Goal: Entertainment & Leisure: Consume media (video, audio)

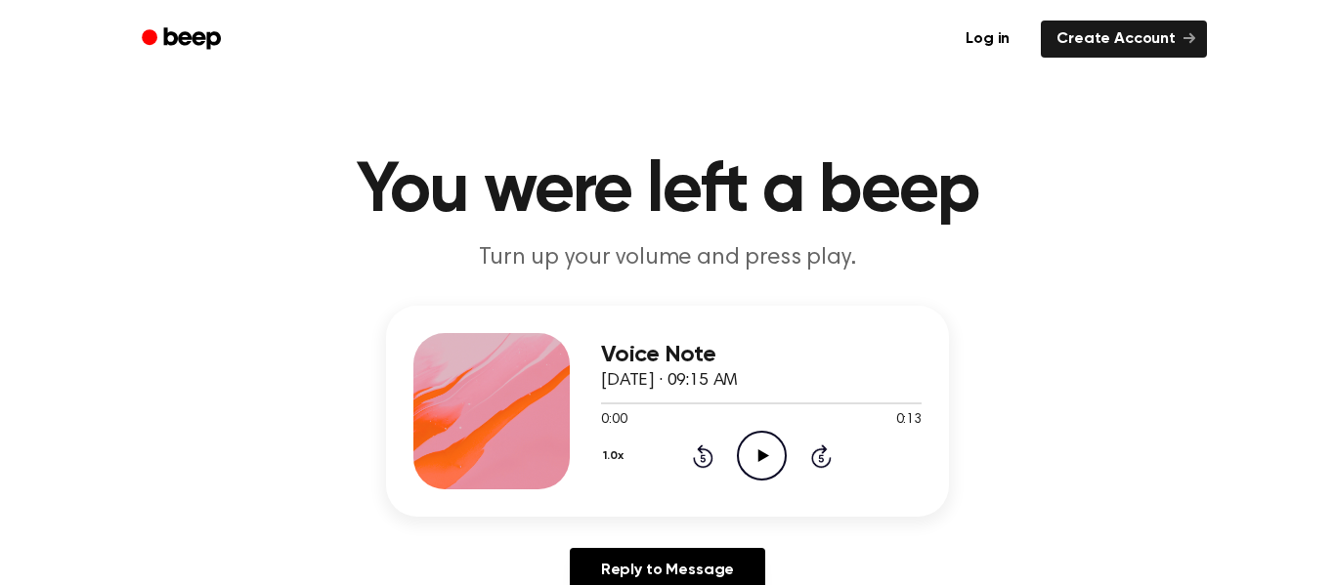
click at [759, 444] on icon "Play Audio" at bounding box center [762, 456] width 50 height 50
click at [696, 458] on icon "Rewind 5 seconds" at bounding box center [703, 456] width 22 height 25
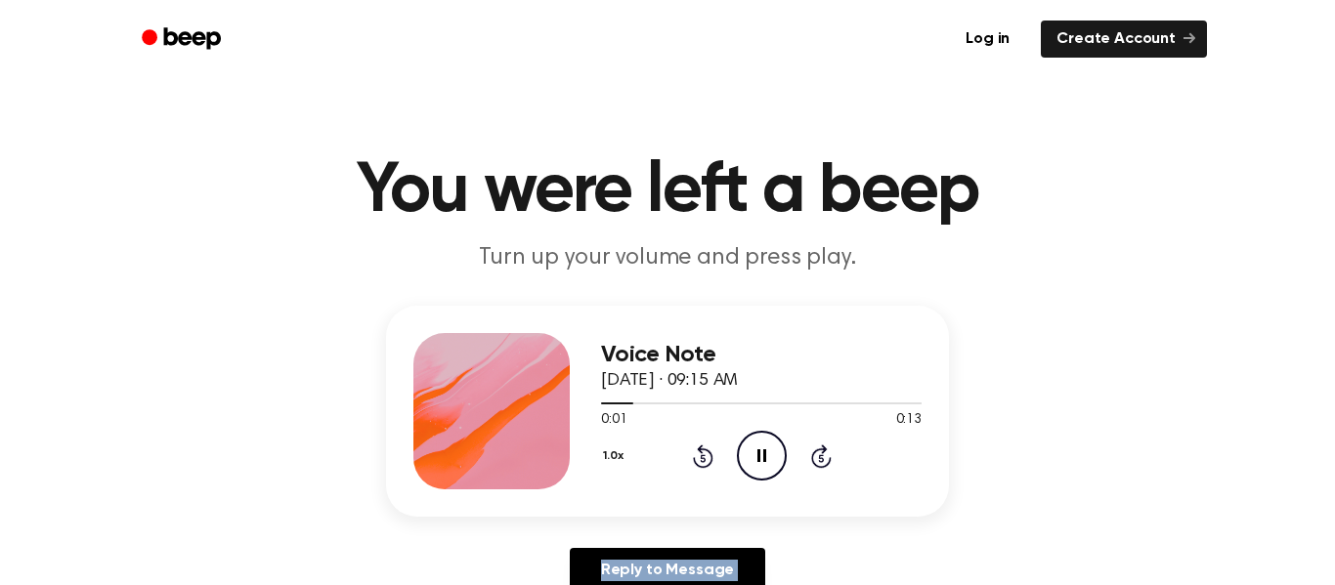
click at [801, 517] on div "Voice Note September 23, 2025 · 09:15 AM 0:01 0:13 Your browser does not suppor…" at bounding box center [667, 457] width 1288 height 303
click at [773, 472] on icon "Play Audio" at bounding box center [762, 456] width 50 height 50
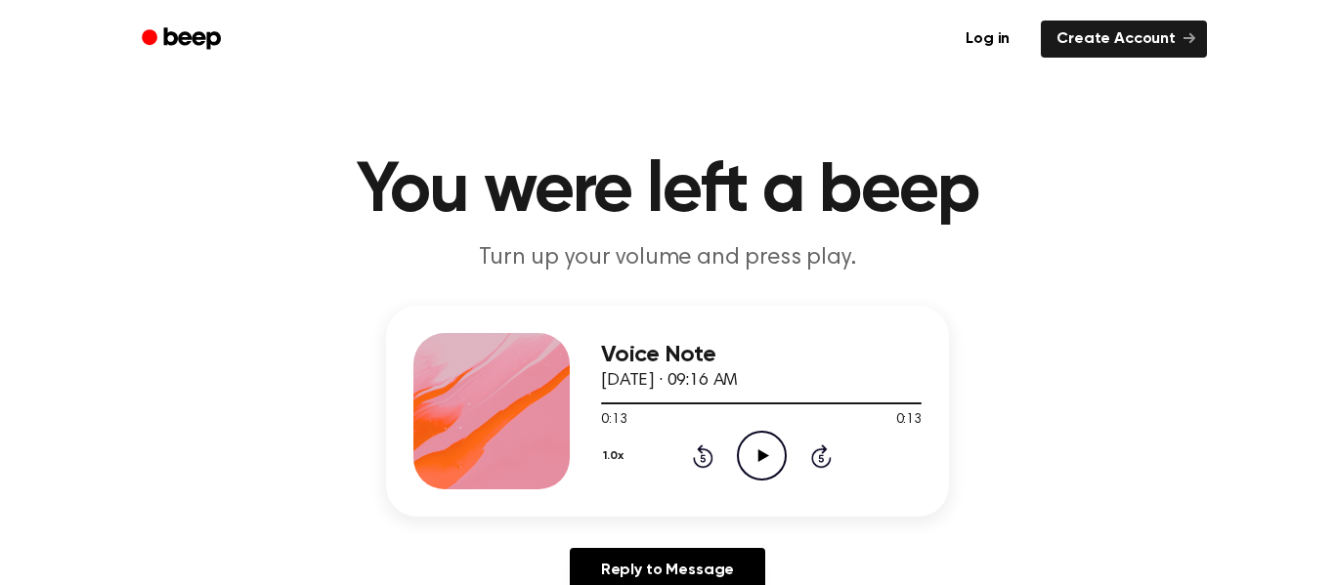
click at [769, 463] on icon "Play Audio" at bounding box center [762, 456] width 50 height 50
click at [769, 463] on icon "Pause Audio" at bounding box center [762, 456] width 50 height 50
click at [769, 463] on icon "Play Audio" at bounding box center [762, 456] width 50 height 50
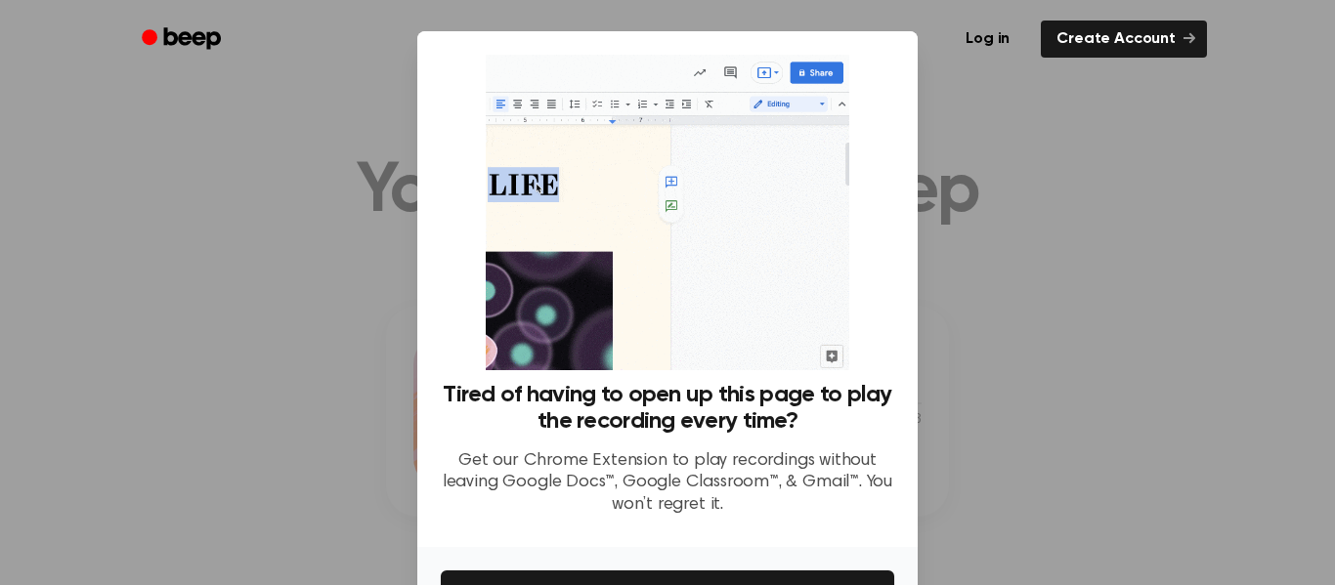
click at [327, 383] on div at bounding box center [667, 292] width 1335 height 585
click at [597, 220] on img at bounding box center [667, 213] width 363 height 316
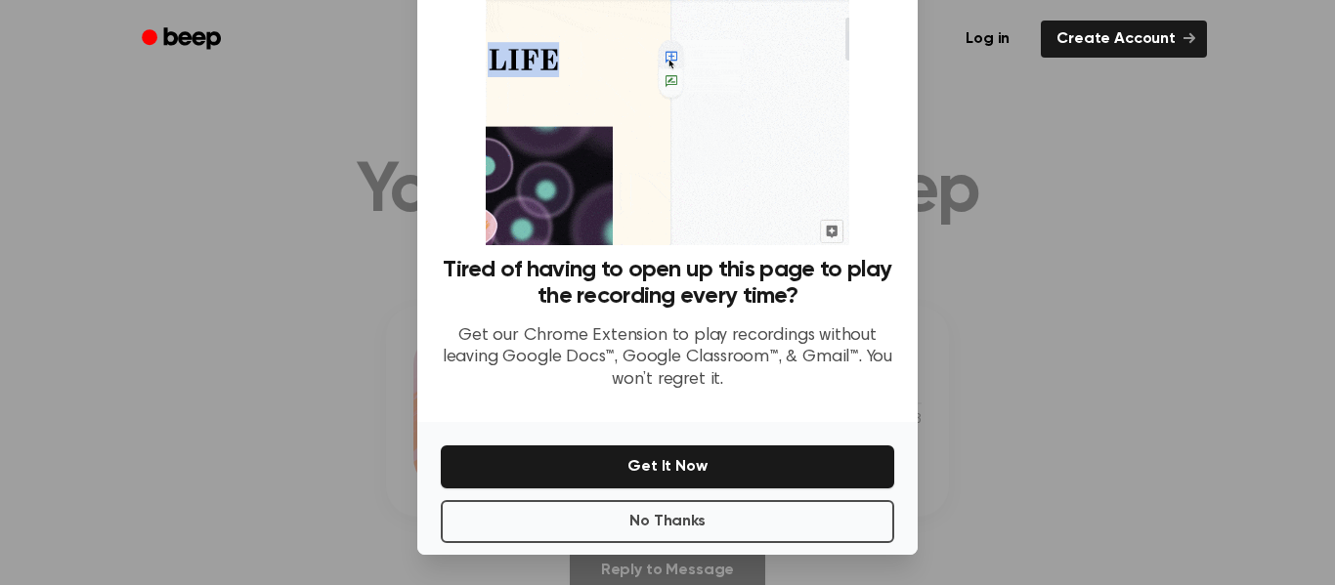
scroll to position [126, 0]
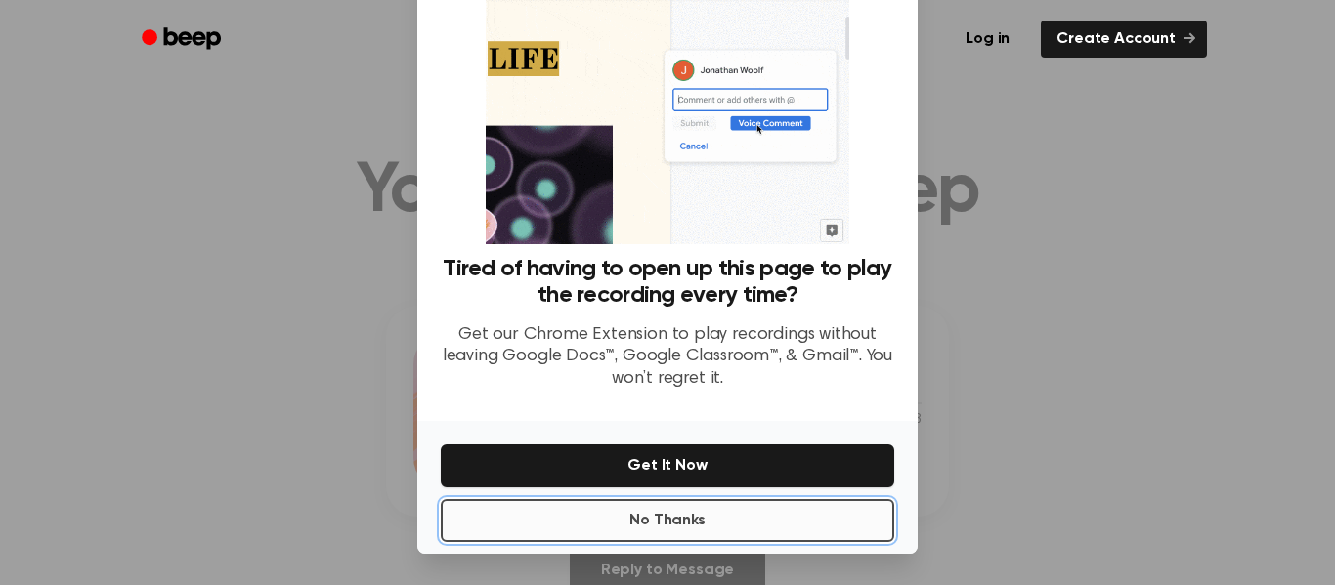
click at [579, 507] on button "No Thanks" at bounding box center [667, 520] width 453 height 43
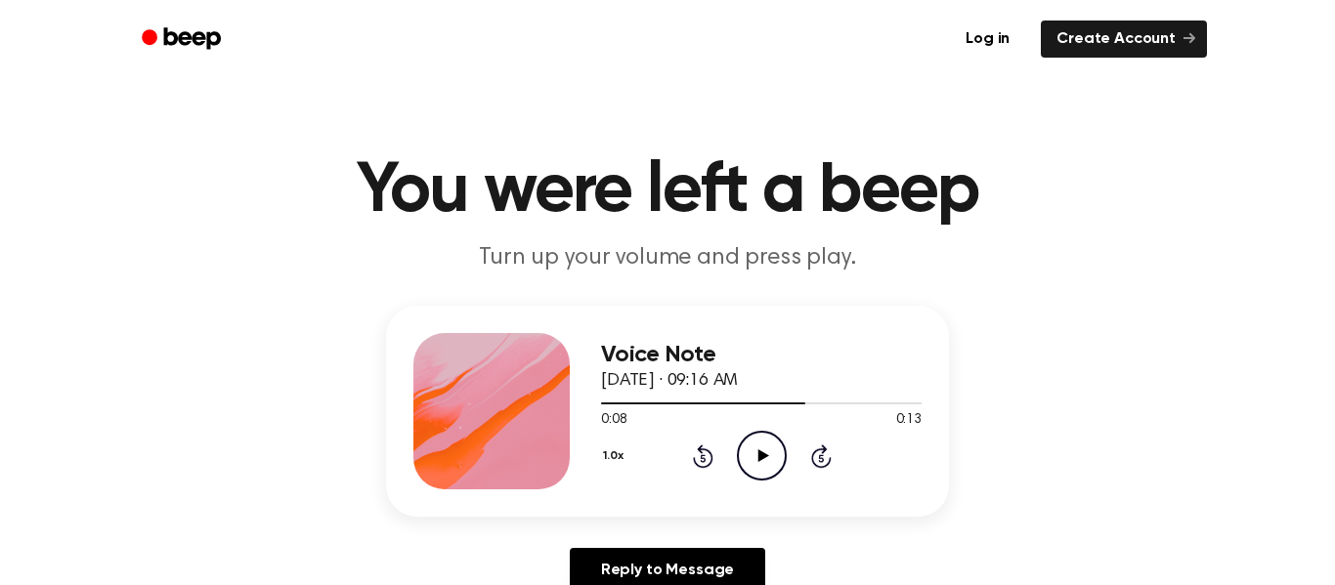
click at [773, 461] on icon "Play Audio" at bounding box center [762, 456] width 50 height 50
click at [754, 453] on icon "Pause Audio" at bounding box center [762, 456] width 50 height 50
click at [752, 458] on icon "Play Audio" at bounding box center [762, 456] width 50 height 50
click at [775, 459] on icon "Play Audio" at bounding box center [762, 456] width 50 height 50
click at [683, 223] on h1 "You were left a beep" at bounding box center [667, 191] width 1001 height 70
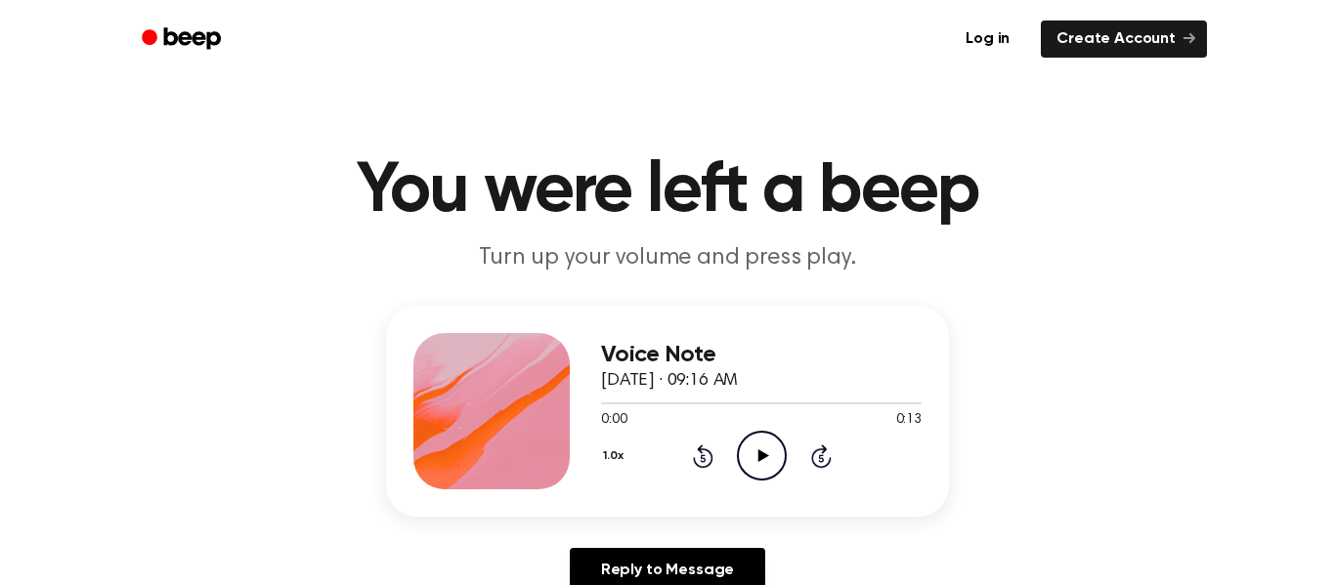
click at [757, 460] on icon at bounding box center [762, 456] width 11 height 13
click at [765, 453] on icon "Play Audio" at bounding box center [762, 456] width 50 height 50
click at [762, 453] on icon "Pause Audio" at bounding box center [762, 456] width 50 height 50
click at [701, 458] on icon at bounding box center [702, 458] width 5 height 8
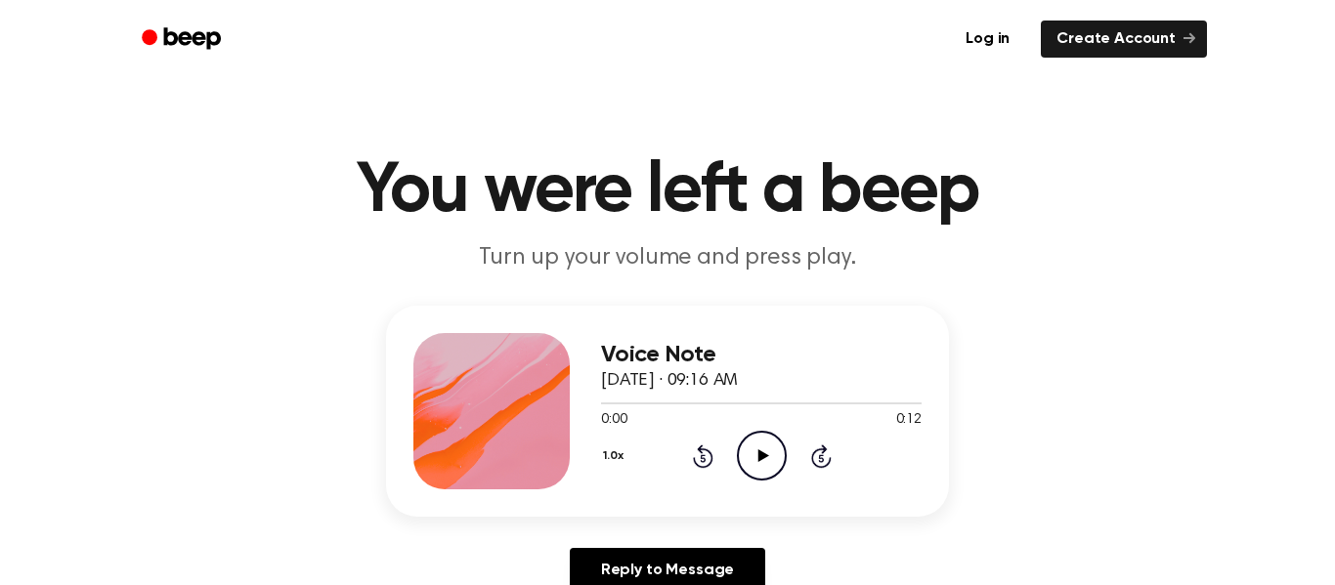
click at [756, 453] on icon "Play Audio" at bounding box center [762, 456] width 50 height 50
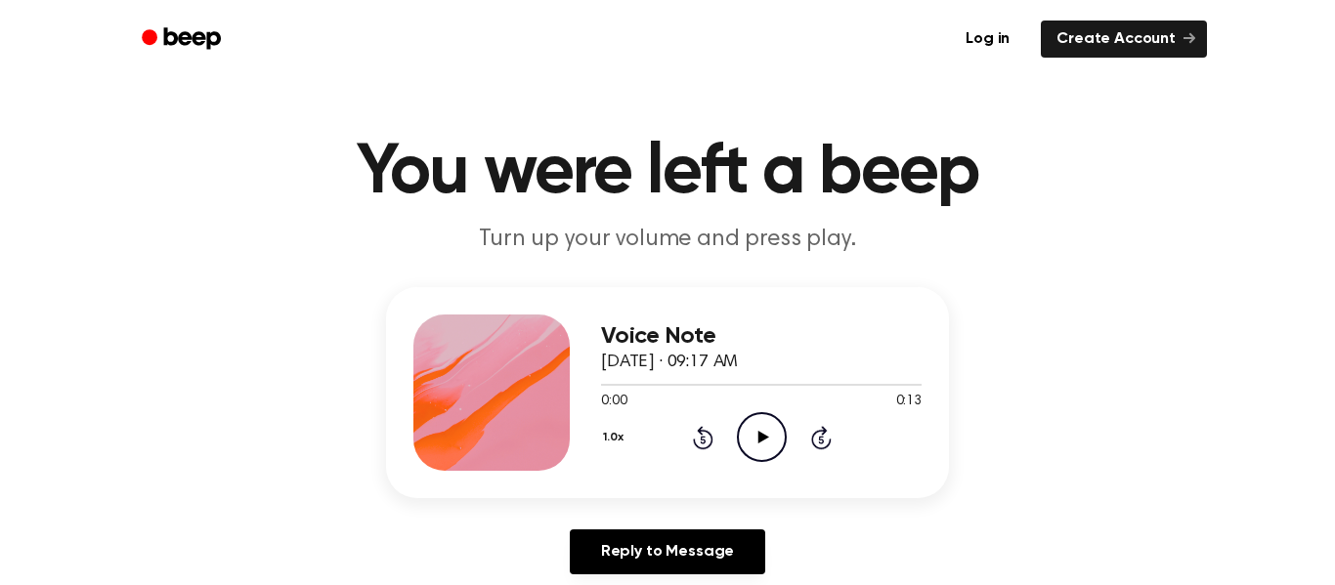
scroll to position [29, 0]
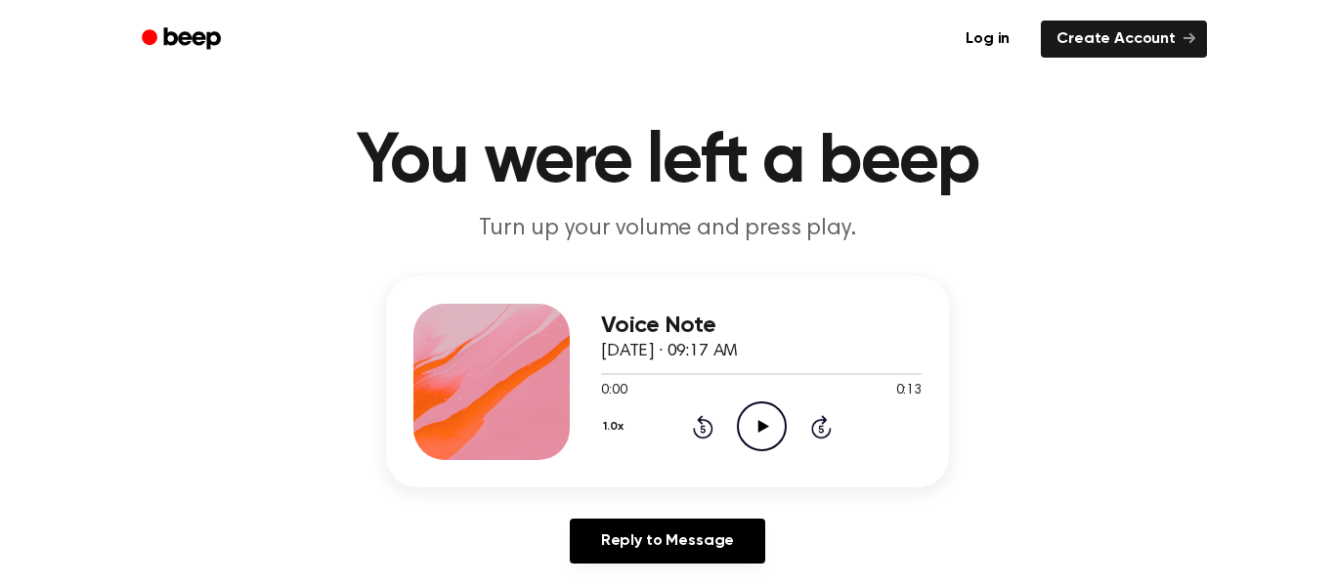
click at [765, 432] on icon "Play Audio" at bounding box center [762, 427] width 50 height 50
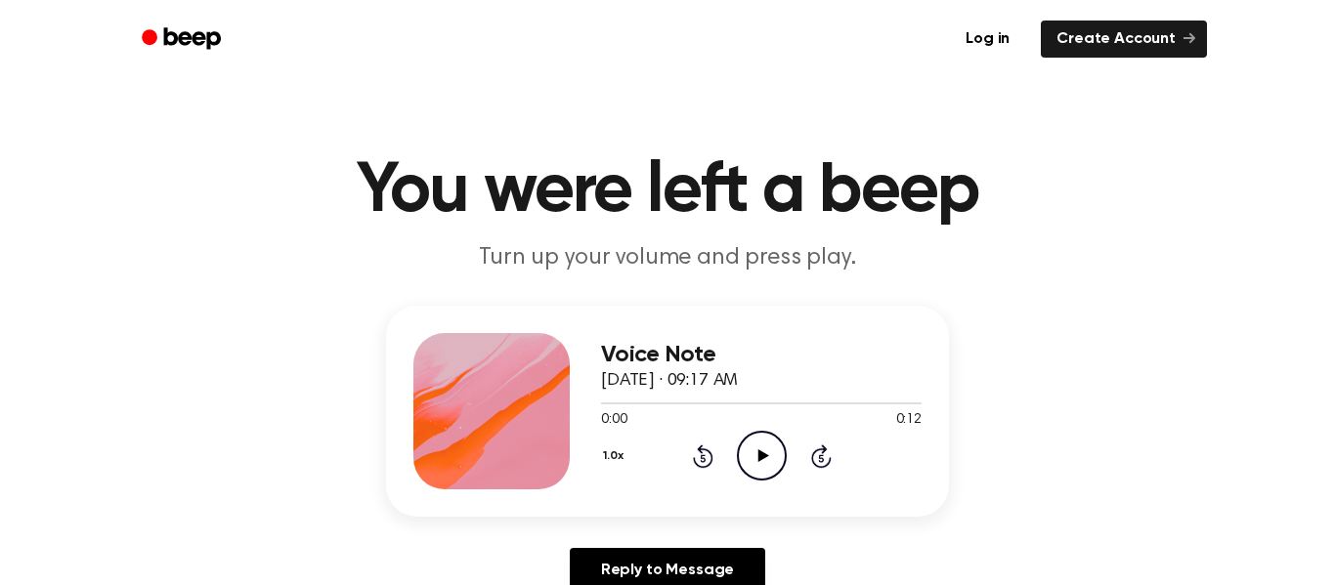
click at [749, 467] on icon "Play Audio" at bounding box center [762, 456] width 50 height 50
click at [772, 450] on icon "Play Audio" at bounding box center [762, 456] width 50 height 50
click at [749, 452] on icon "Pause Audio" at bounding box center [762, 456] width 50 height 50
click at [749, 452] on icon "Play Audio" at bounding box center [762, 456] width 50 height 50
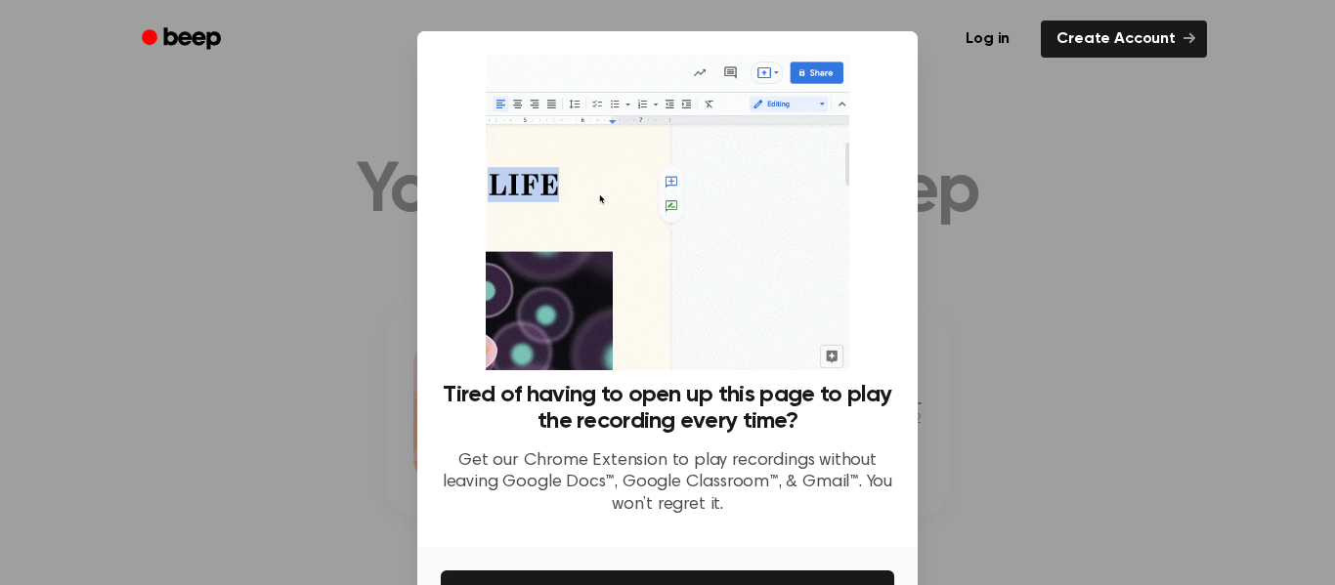
click at [346, 254] on div at bounding box center [667, 292] width 1335 height 585
click at [320, 358] on div at bounding box center [667, 292] width 1335 height 585
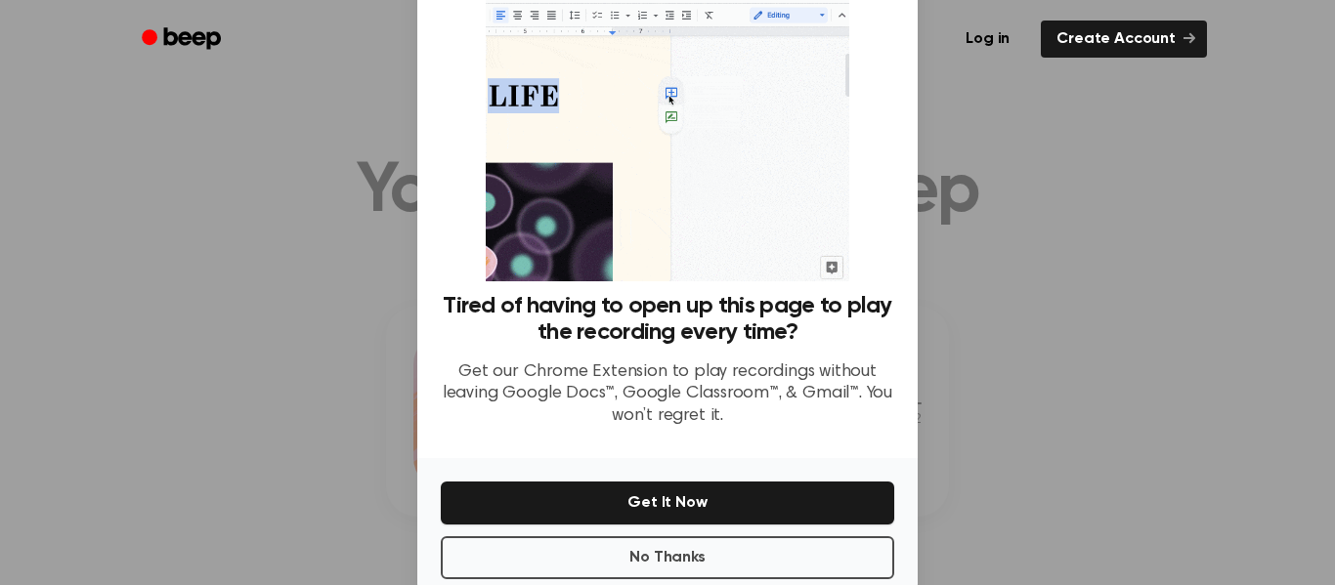
scroll to position [100, 0]
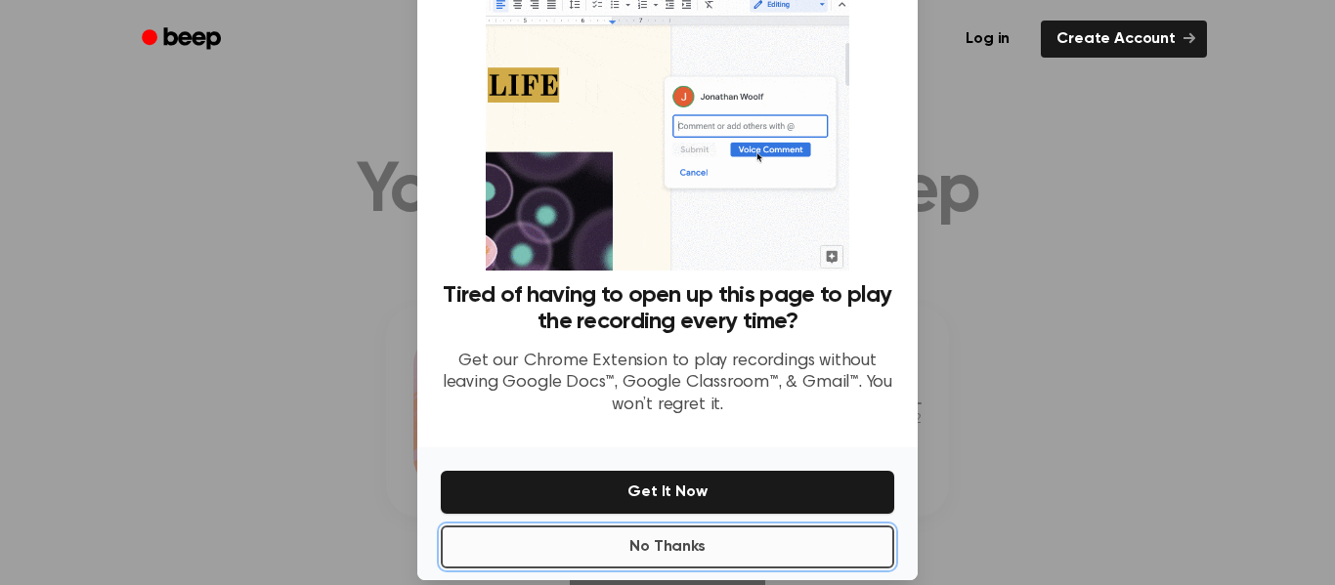
click at [524, 539] on button "No Thanks" at bounding box center [667, 547] width 453 height 43
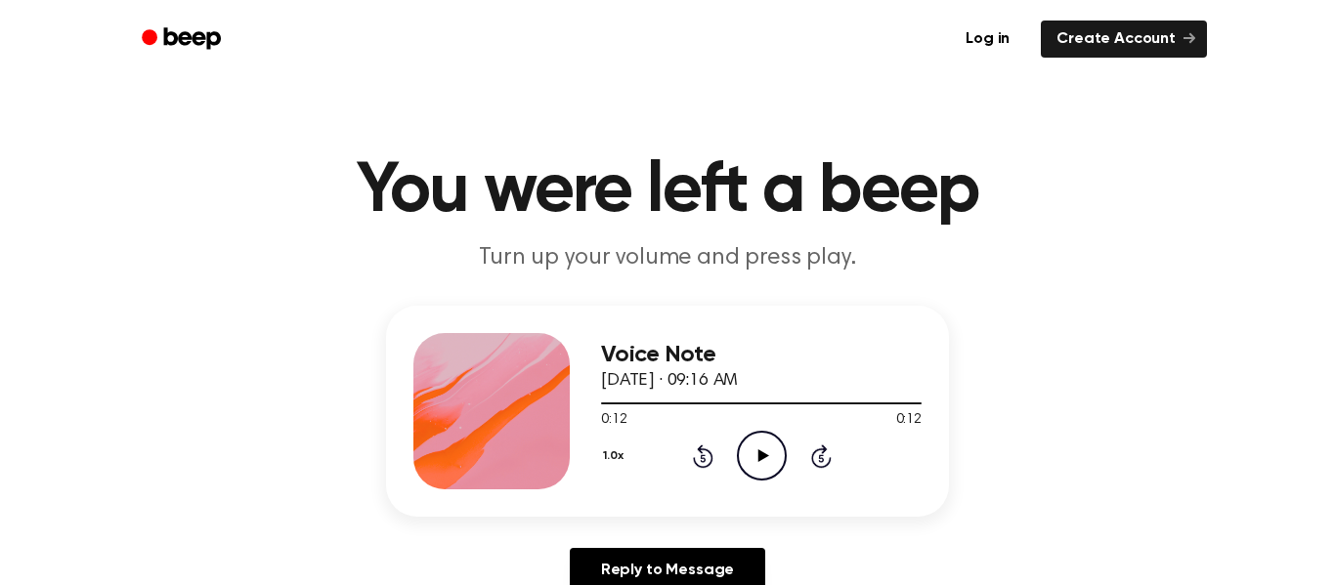
click at [701, 450] on icon at bounding box center [703, 456] width 21 height 23
click at [700, 450] on icon at bounding box center [703, 456] width 21 height 23
click at [747, 470] on icon "Play Audio" at bounding box center [762, 456] width 50 height 50
click at [760, 469] on icon "Play Audio" at bounding box center [762, 456] width 50 height 50
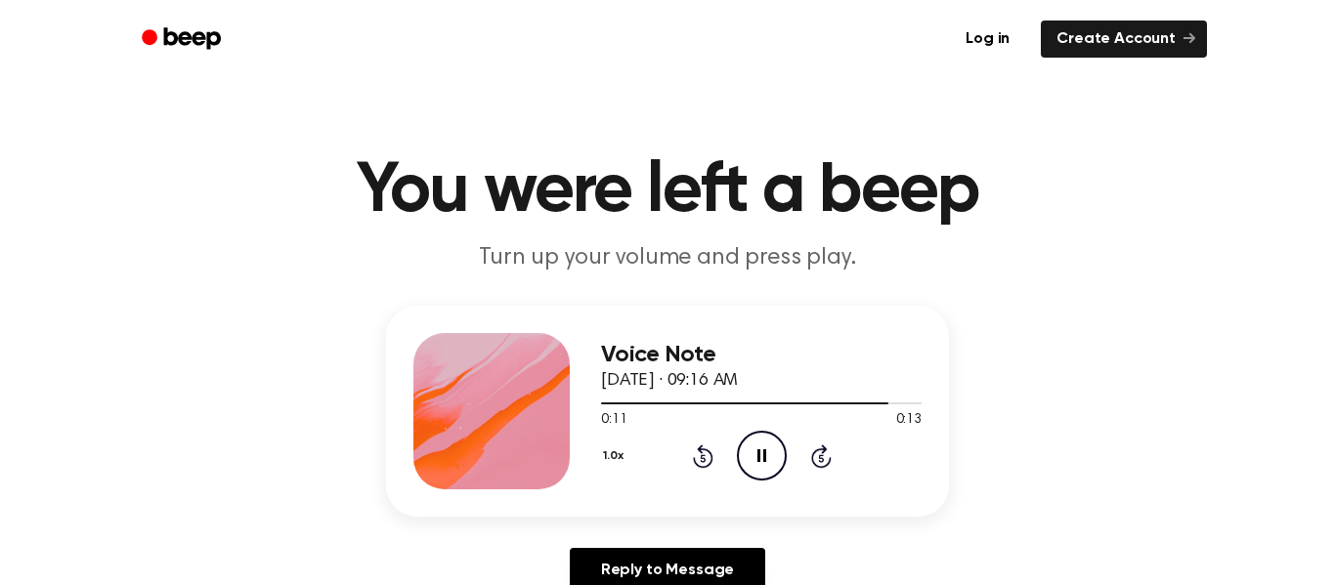
click at [738, 455] on icon "Pause Audio" at bounding box center [762, 456] width 50 height 50
click at [701, 458] on icon at bounding box center [702, 458] width 5 height 8
click at [703, 460] on icon "Rewind 5 seconds" at bounding box center [703, 456] width 22 height 25
click at [733, 460] on div "1.0x Rewind 5 seconds Play Audio Skip 5 seconds" at bounding box center [761, 456] width 321 height 50
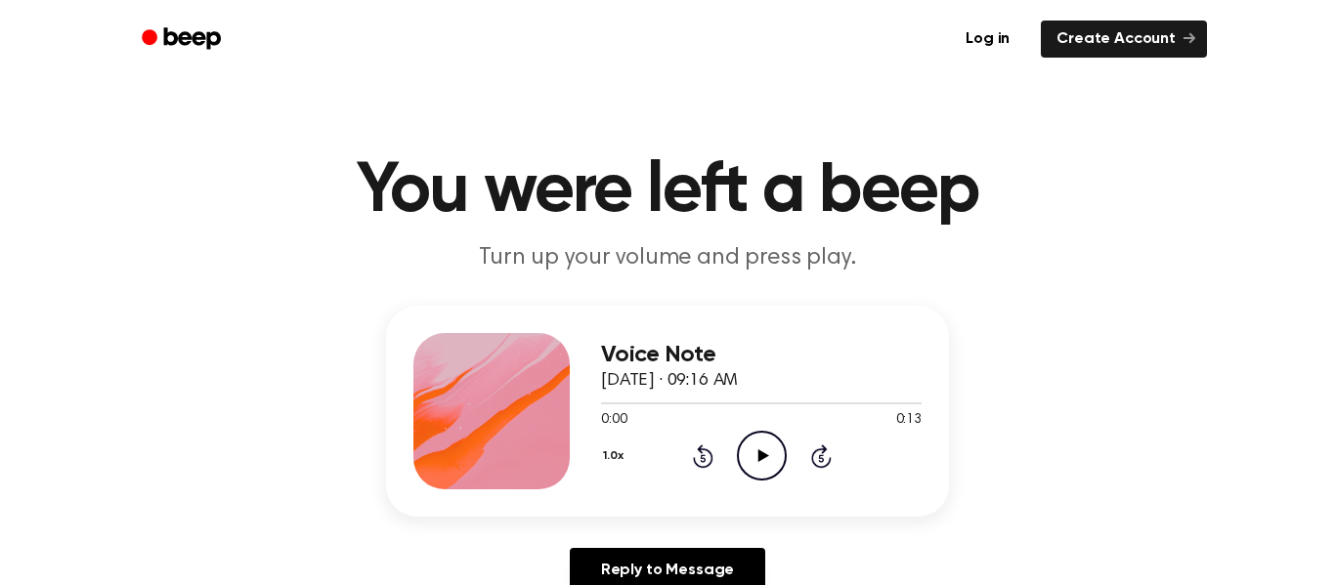
click at [741, 461] on icon "Play Audio" at bounding box center [762, 456] width 50 height 50
click at [820, 458] on icon at bounding box center [820, 458] width 5 height 8
click at [820, 458] on icon "Skip 5 seconds" at bounding box center [821, 456] width 22 height 25
click at [709, 455] on icon "Rewind 5 seconds" at bounding box center [703, 456] width 22 height 25
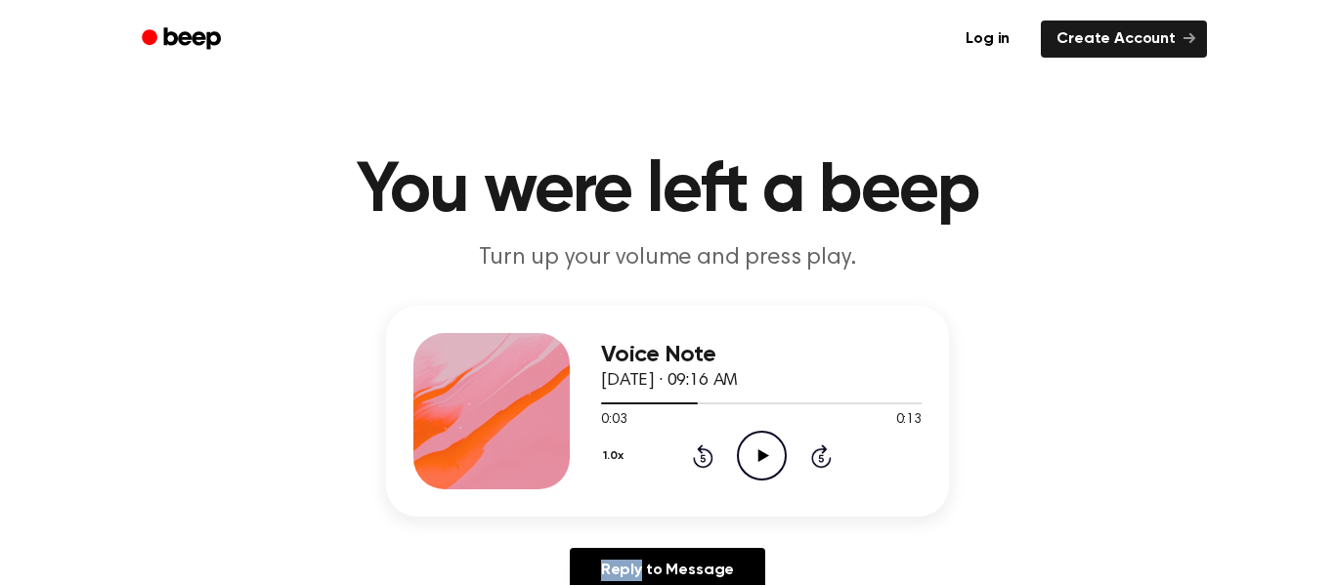
click at [709, 455] on icon "Rewind 5 seconds" at bounding box center [703, 456] width 22 height 25
click at [767, 452] on icon "Play Audio" at bounding box center [762, 456] width 50 height 50
click at [781, 459] on icon "Pause Audio" at bounding box center [762, 456] width 50 height 50
click at [745, 442] on icon "Play Audio" at bounding box center [762, 456] width 50 height 50
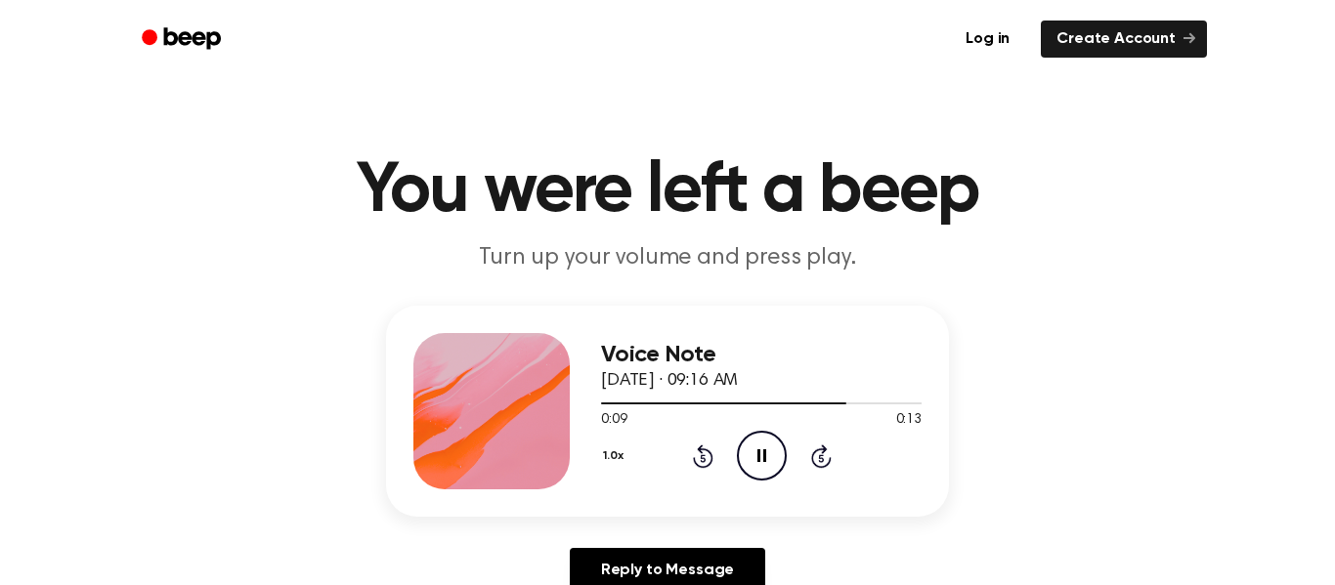
click at [698, 454] on icon "Rewind 5 seconds" at bounding box center [703, 456] width 22 height 25
click at [697, 454] on icon "Rewind 5 seconds" at bounding box center [703, 456] width 22 height 25
click at [676, 514] on div "Voice Note September 23, 2025 · 09:16 AM 0:01 0:13 Your browser does not suppor…" at bounding box center [667, 411] width 563 height 211
click at [740, 459] on icon "Play Audio" at bounding box center [762, 456] width 50 height 50
click at [756, 454] on icon "Play Audio" at bounding box center [762, 456] width 50 height 50
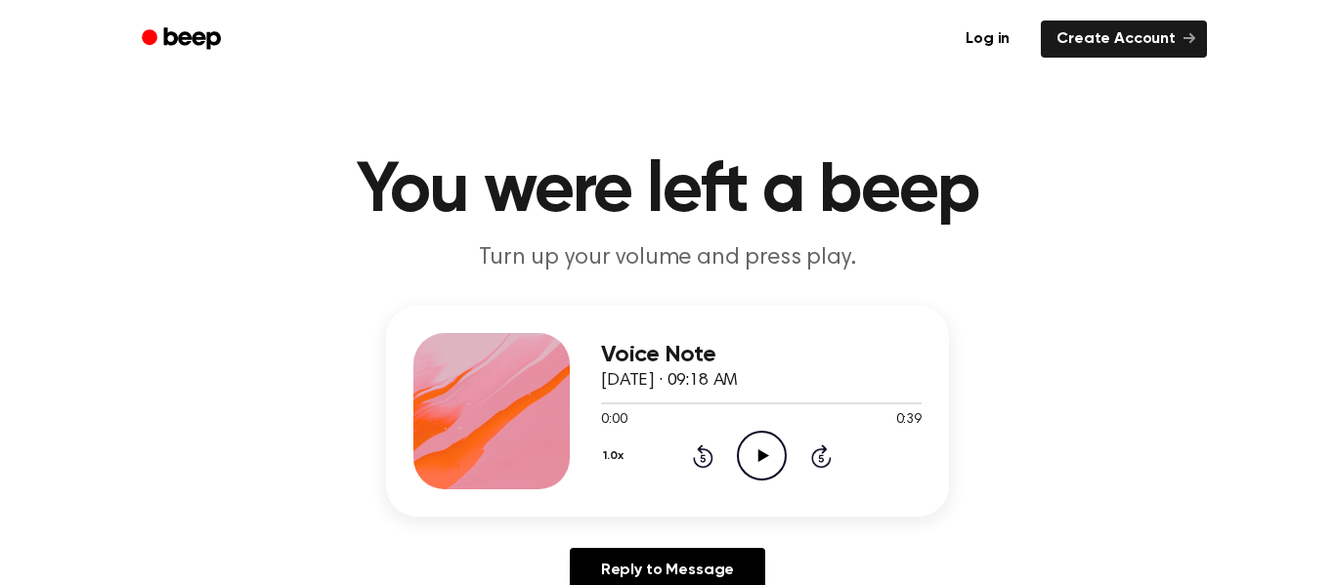
click at [753, 462] on icon "Play Audio" at bounding box center [762, 456] width 50 height 50
click at [754, 469] on icon "Pause Audio" at bounding box center [762, 456] width 50 height 50
click at [697, 459] on icon "Rewind 5 seconds" at bounding box center [703, 456] width 22 height 25
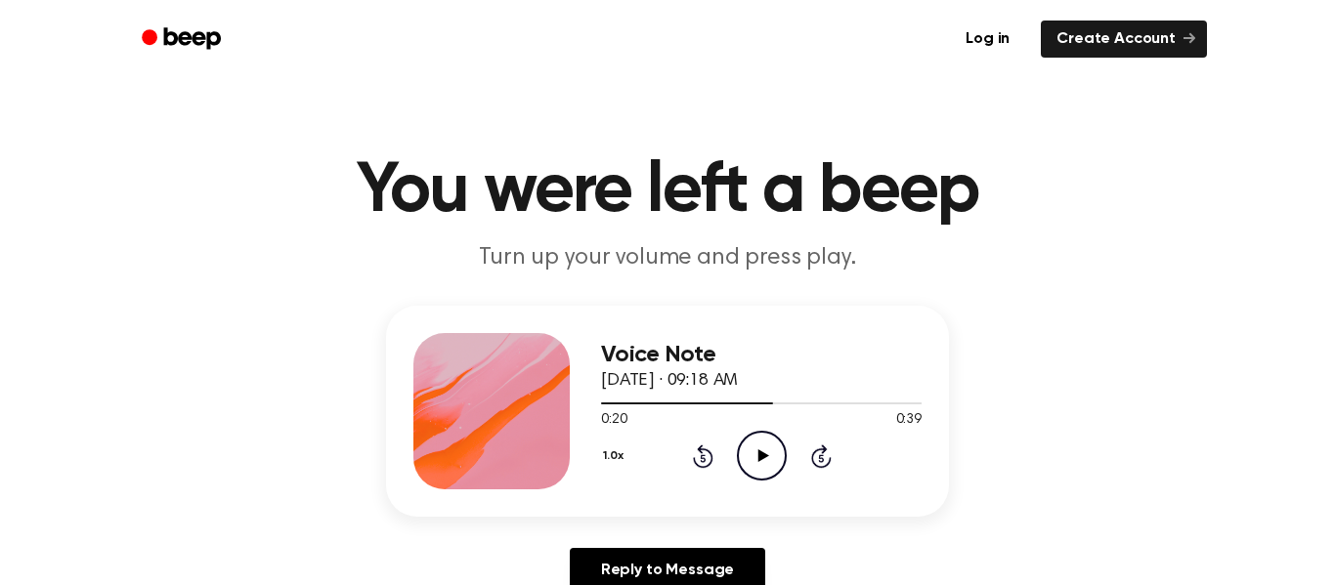
click at [697, 459] on icon "Rewind 5 seconds" at bounding box center [703, 456] width 22 height 25
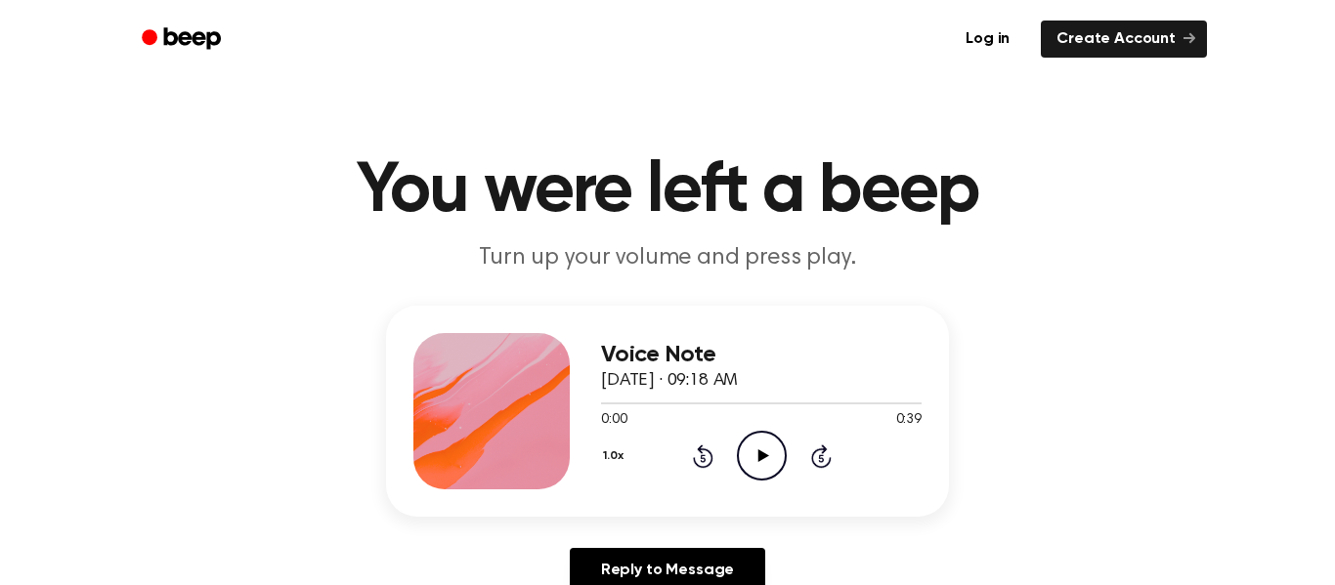
click at [697, 459] on icon "Rewind 5 seconds" at bounding box center [703, 456] width 22 height 25
click at [757, 453] on icon "Play Audio" at bounding box center [762, 456] width 50 height 50
click at [756, 452] on icon "Play Audio" at bounding box center [762, 456] width 50 height 50
click at [763, 453] on icon "Play Audio" at bounding box center [762, 456] width 50 height 50
click at [750, 460] on icon "Play Audio" at bounding box center [762, 456] width 50 height 50
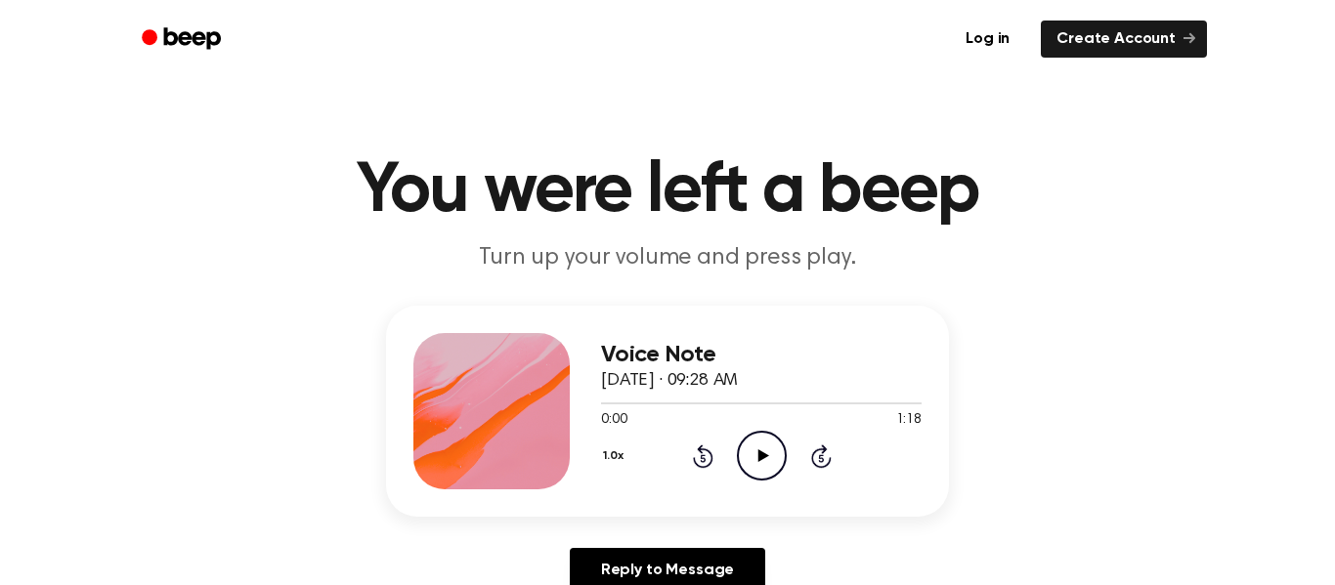
click at [755, 439] on icon "Play Audio" at bounding box center [762, 456] width 50 height 50
click at [764, 454] on icon at bounding box center [762, 456] width 11 height 13
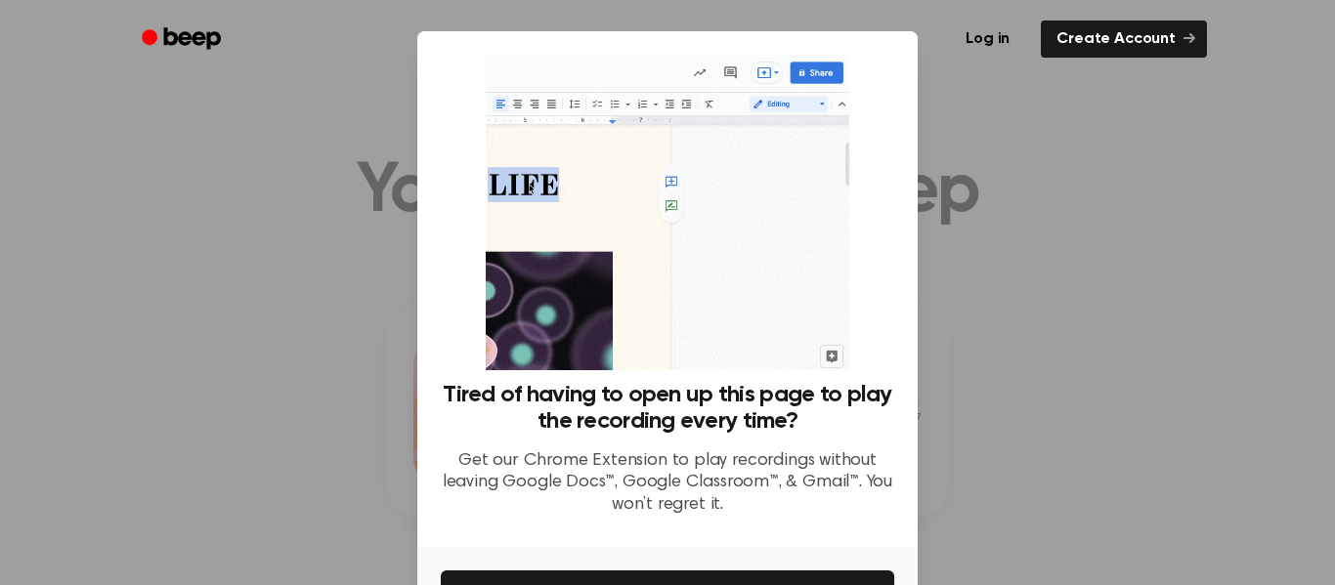
click at [348, 203] on div at bounding box center [667, 292] width 1335 height 585
click at [341, 248] on div at bounding box center [667, 292] width 1335 height 585
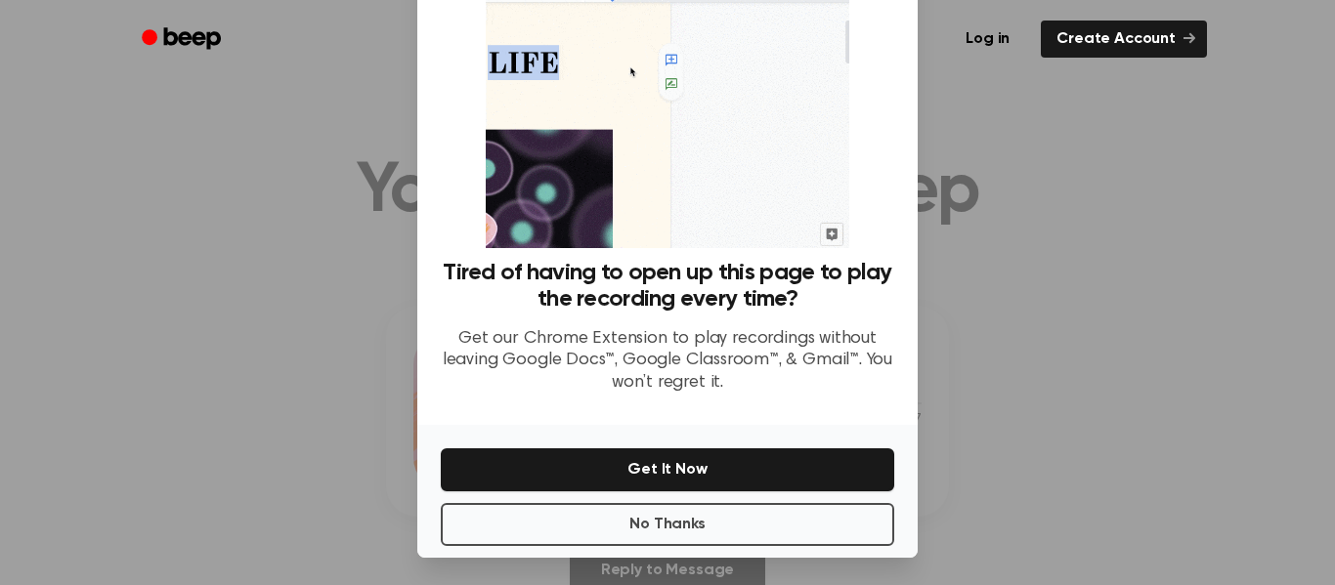
scroll to position [126, 0]
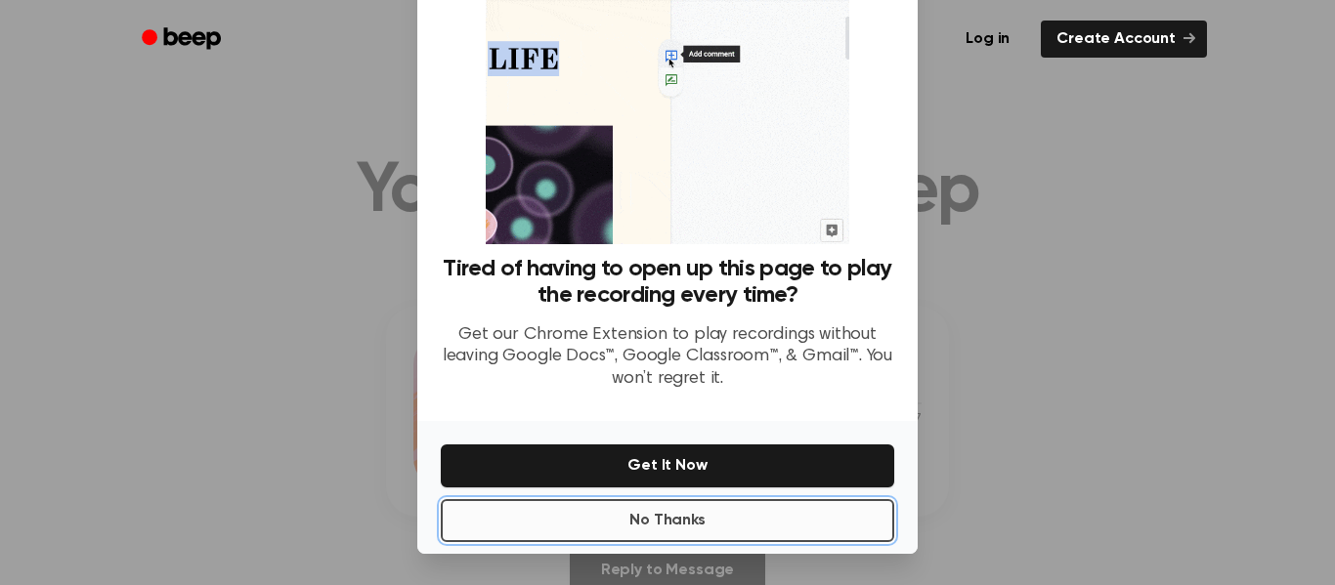
click at [521, 519] on button "No Thanks" at bounding box center [667, 520] width 453 height 43
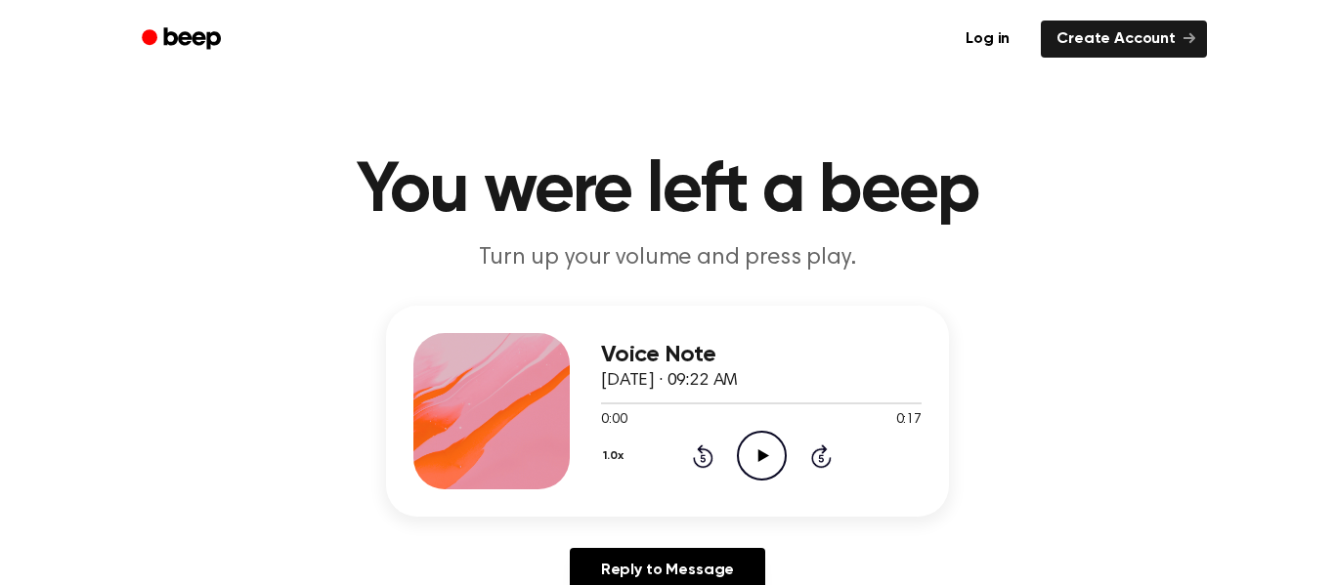
click at [769, 453] on icon "Play Audio" at bounding box center [762, 456] width 50 height 50
click at [750, 447] on icon "Play Audio" at bounding box center [762, 456] width 50 height 50
click at [756, 449] on icon "Play Audio" at bounding box center [762, 456] width 50 height 50
click at [757, 460] on icon at bounding box center [762, 456] width 11 height 13
click at [761, 473] on icon "Play Audio" at bounding box center [762, 456] width 50 height 50
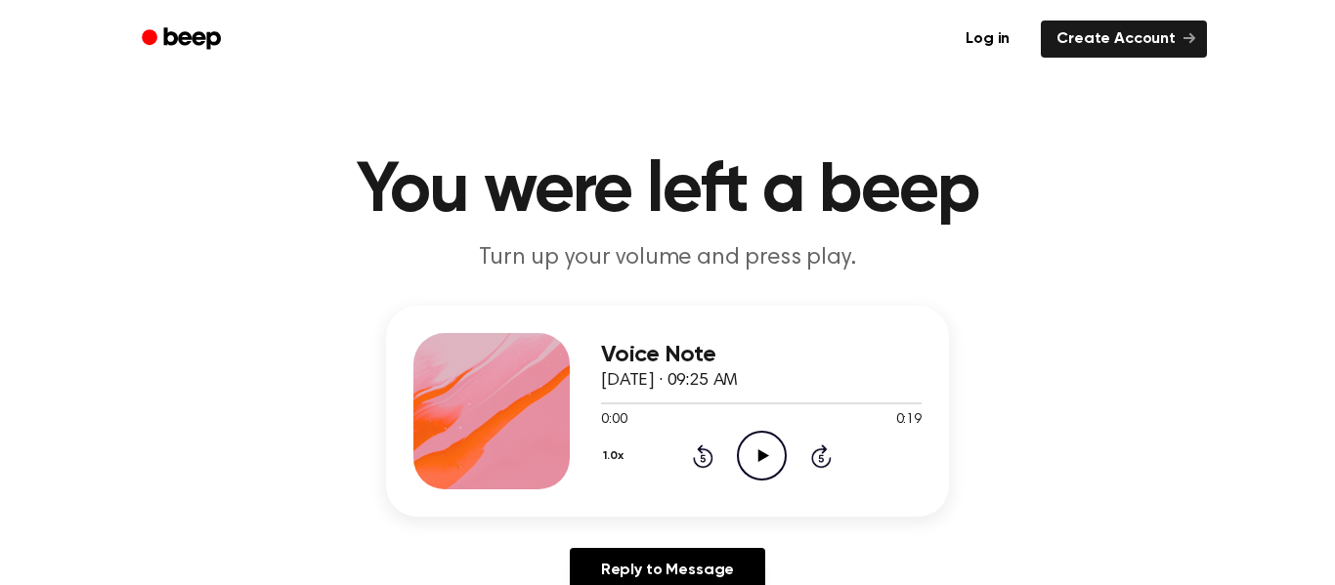
click at [769, 451] on icon "Play Audio" at bounding box center [762, 456] width 50 height 50
click at [781, 452] on icon "Play Audio" at bounding box center [762, 456] width 50 height 50
click at [744, 432] on icon "Play Audio" at bounding box center [762, 456] width 50 height 50
click at [747, 449] on icon "Play Audio" at bounding box center [762, 456] width 50 height 50
